Goal: Navigation & Orientation: Find specific page/section

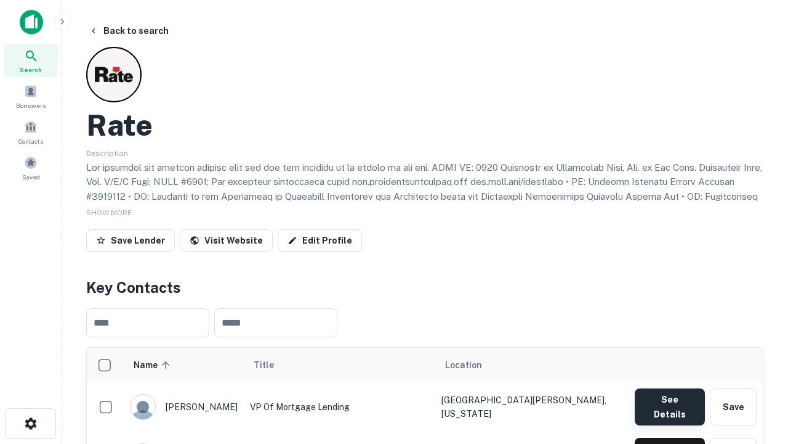
click at [670, 400] on button "See Details" at bounding box center [670, 406] width 70 height 37
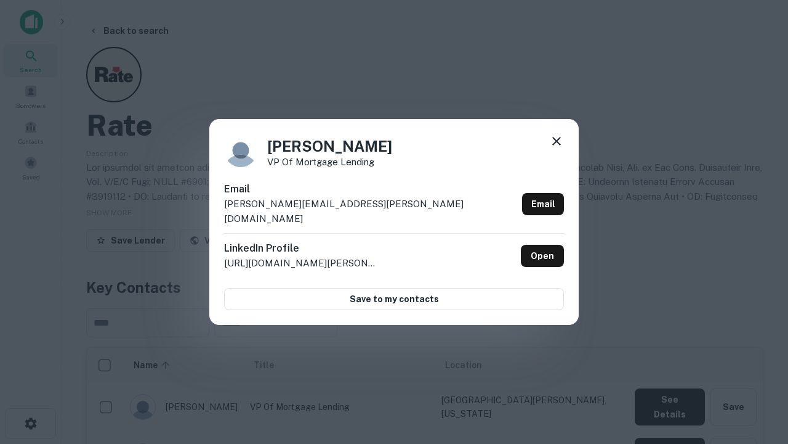
click at [557, 148] on icon at bounding box center [556, 141] width 15 height 15
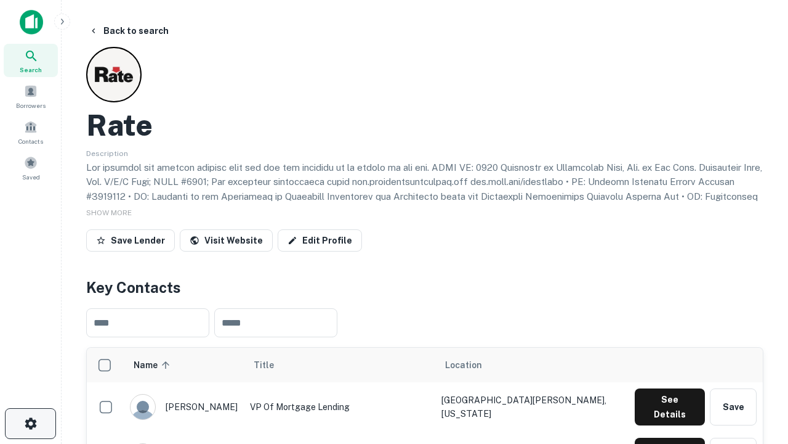
click at [30, 423] on icon "button" at bounding box center [30, 423] width 15 height 15
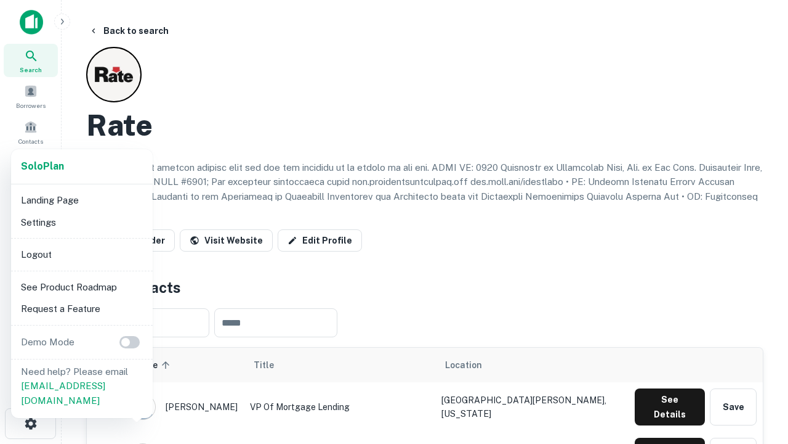
click at [81, 254] on li "Logout" at bounding box center [82, 254] width 132 height 22
